Goal: Navigation & Orientation: Find specific page/section

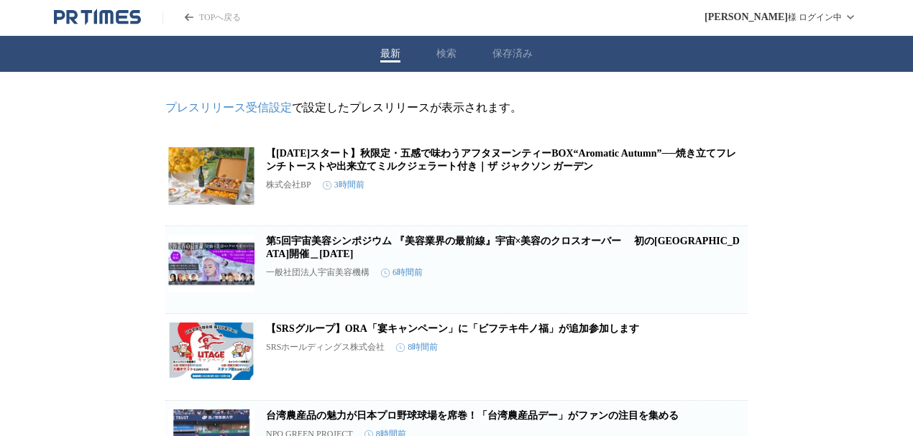
click at [119, 19] on icon "PR TIMESのトップページはこちら" at bounding box center [97, 17] width 87 height 17
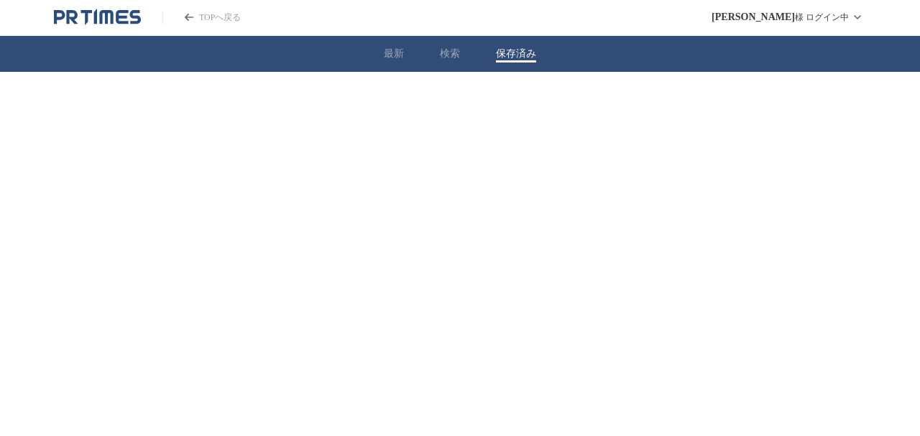
click at [512, 55] on button "保存済み" at bounding box center [516, 53] width 40 height 13
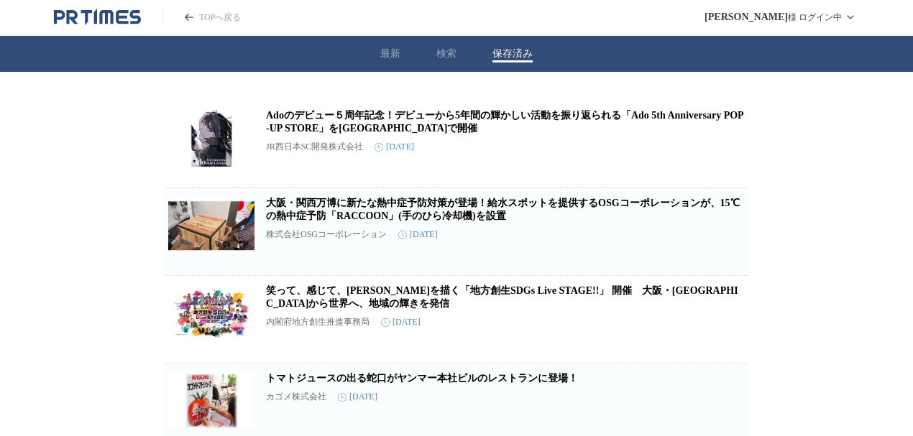
click at [117, 16] on icon "PR TIMESのトップページはこちら" at bounding box center [122, 17] width 12 height 14
